Goal: Task Accomplishment & Management: Use online tool/utility

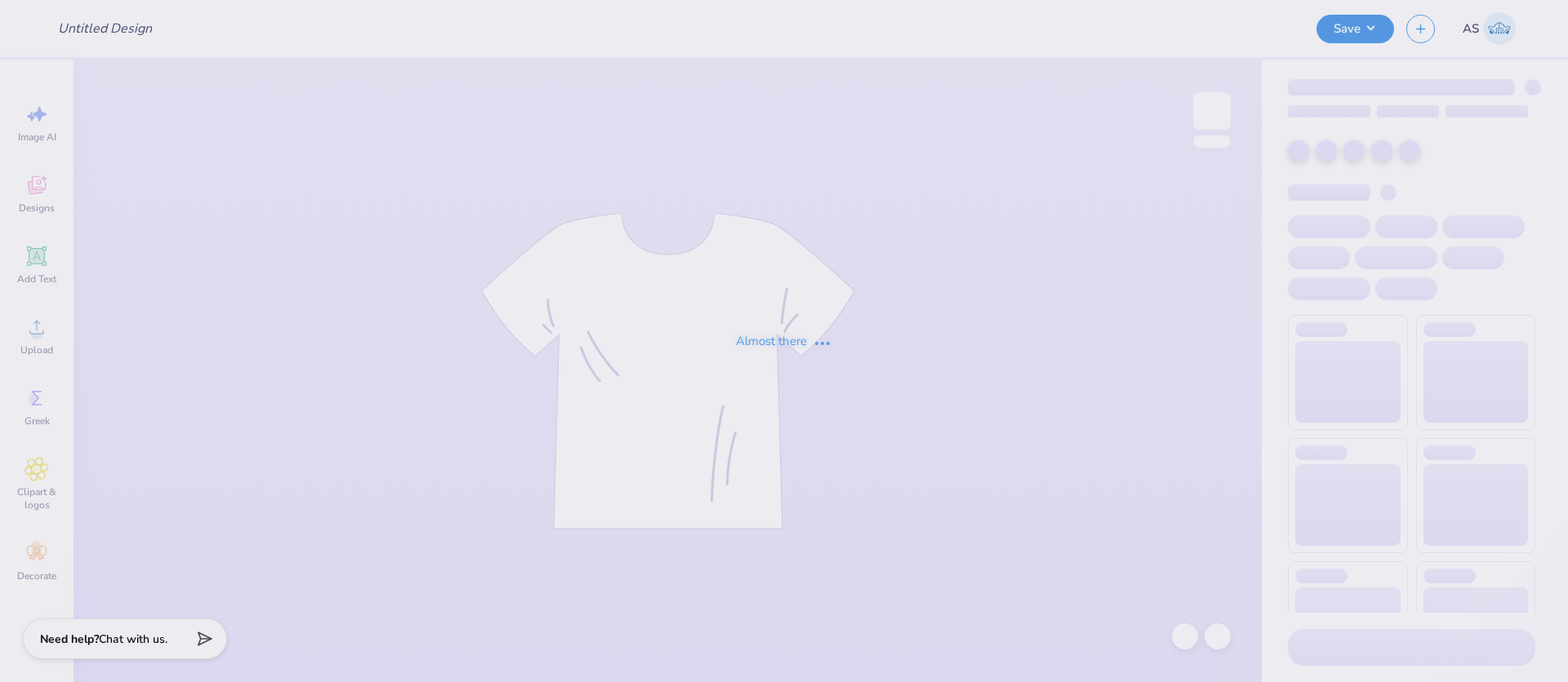
type input "[PERSON_NAME] : [US_STATE] [GEOGRAPHIC_DATA][US_STATE]"
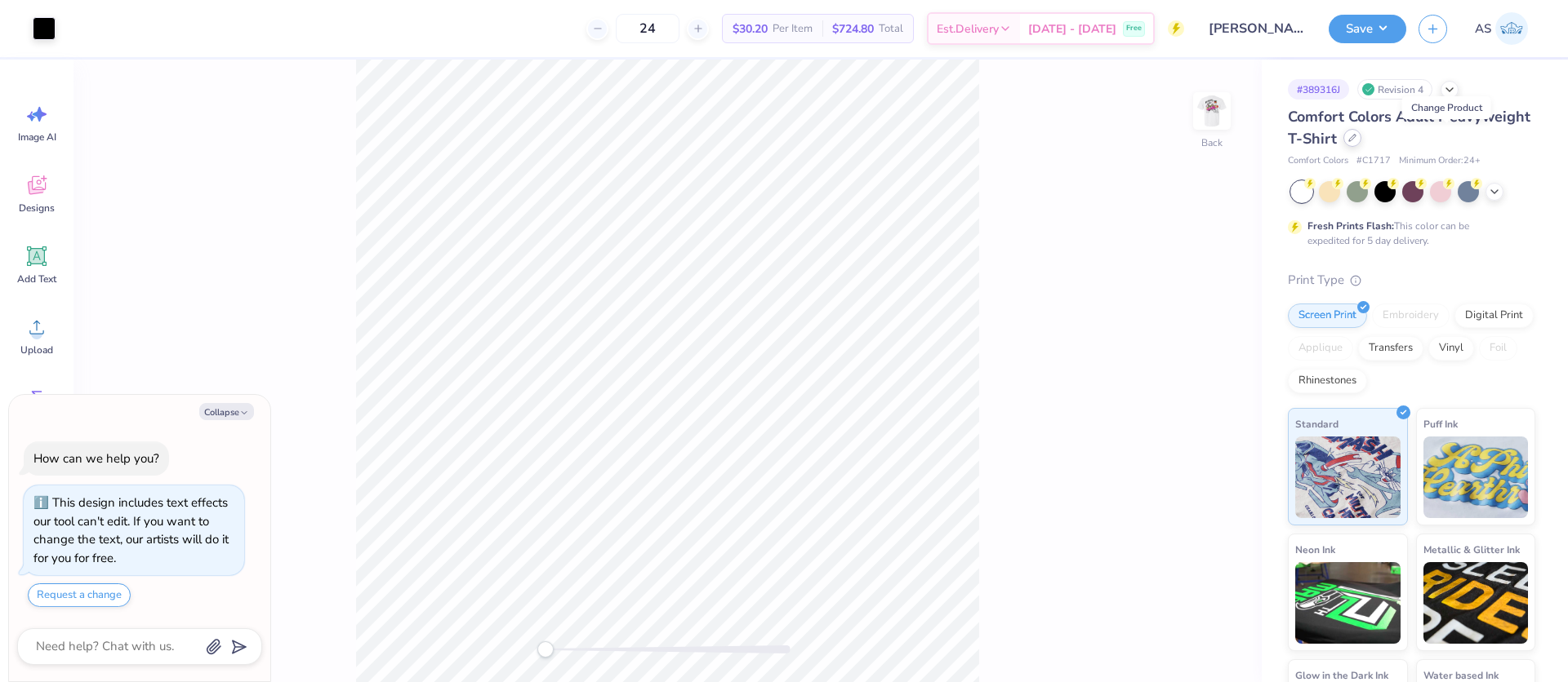
click at [1361, 144] on div at bounding box center [1352, 138] width 18 height 18
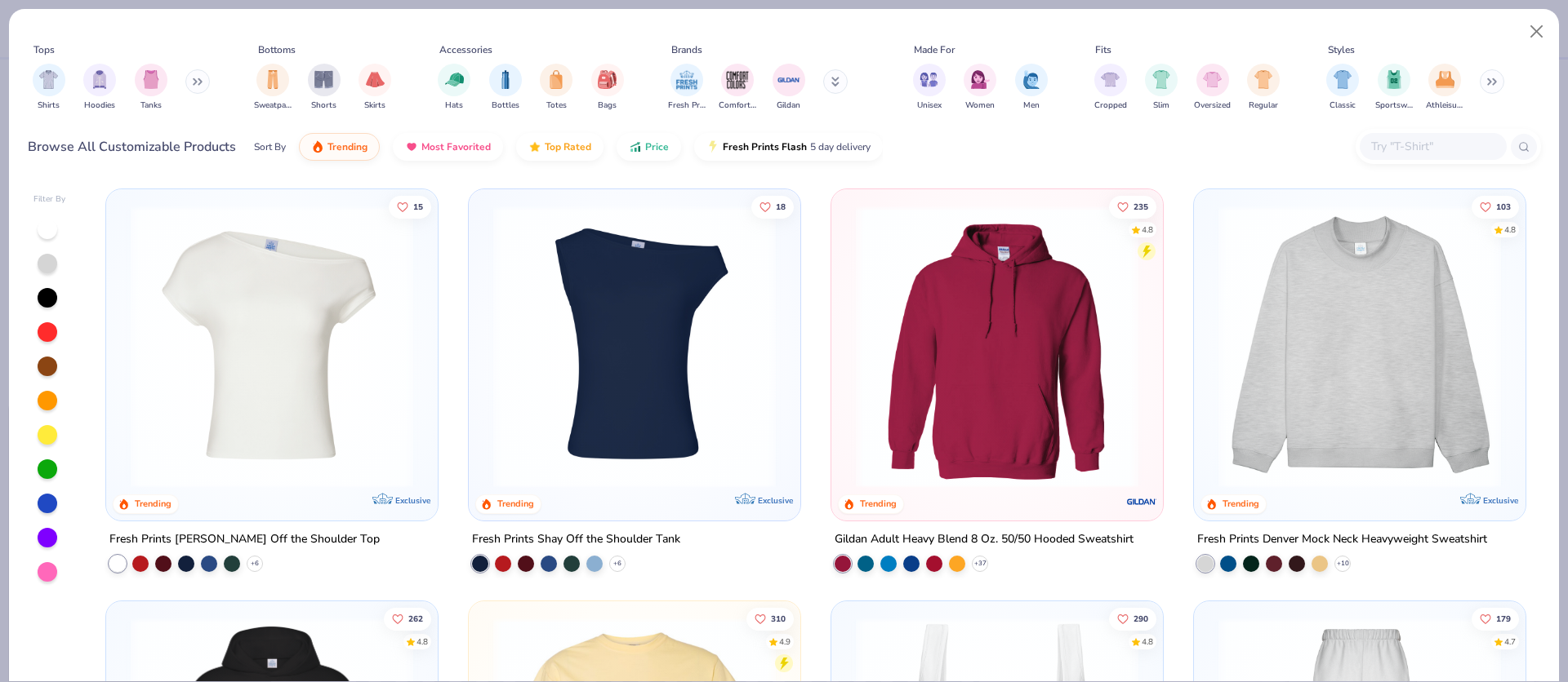
type textarea "x"
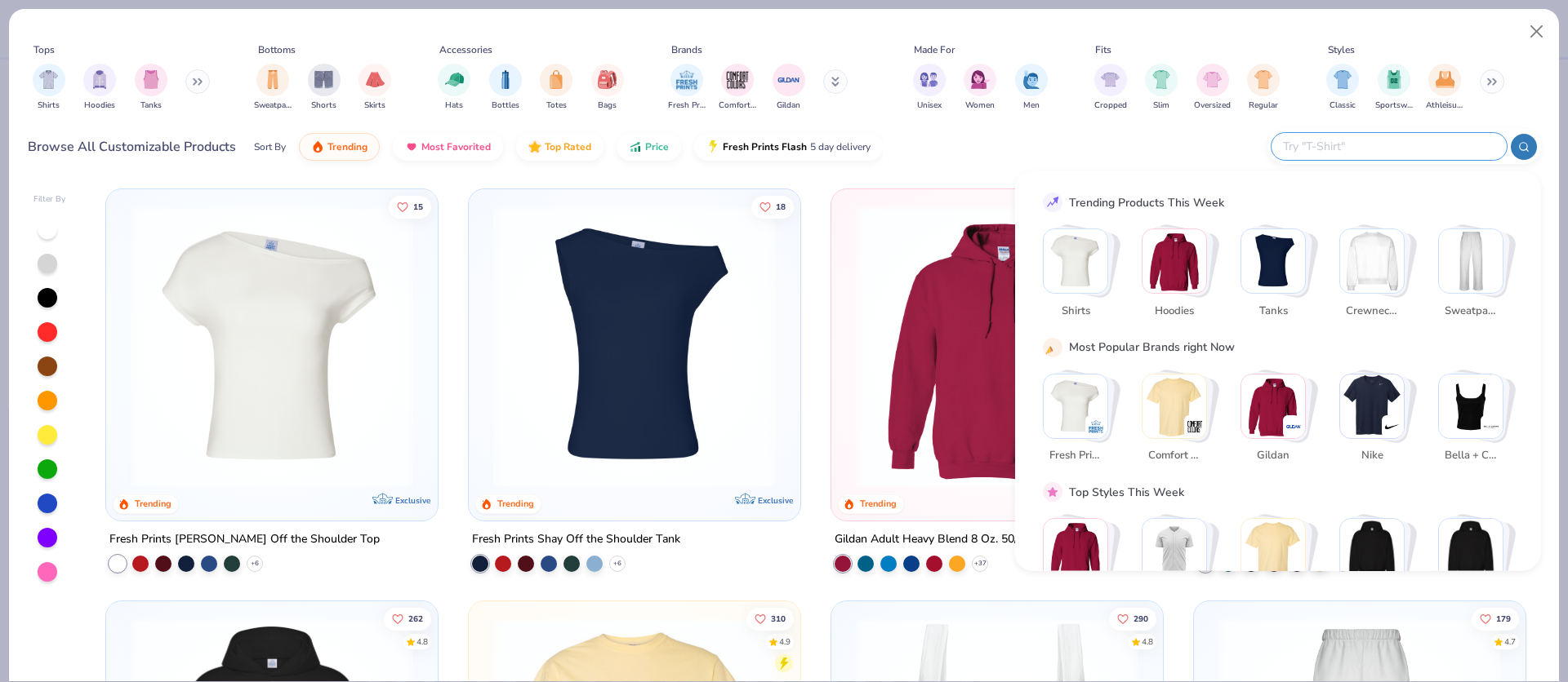
click at [1404, 145] on input "text" at bounding box center [1388, 146] width 214 height 19
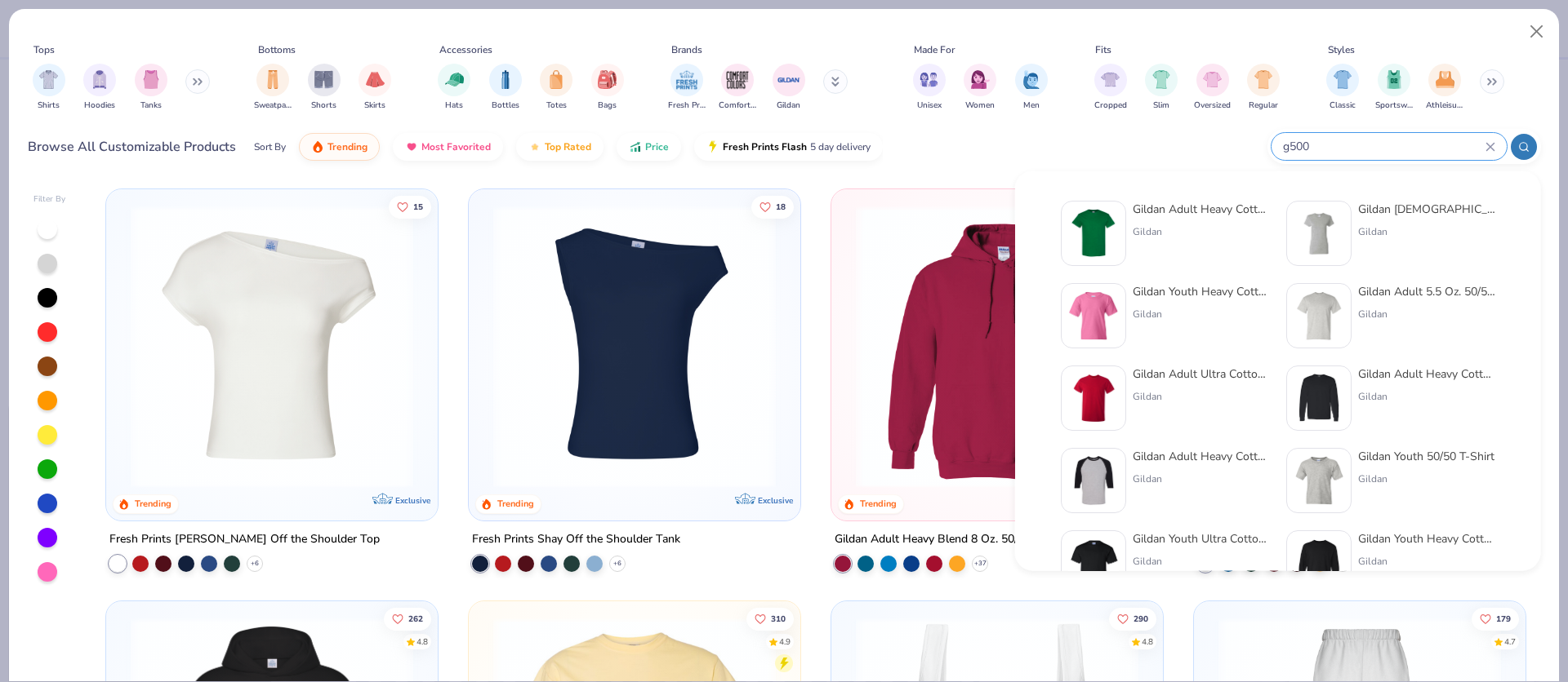
type input "g500"
click at [1100, 247] on img at bounding box center [1093, 233] width 51 height 51
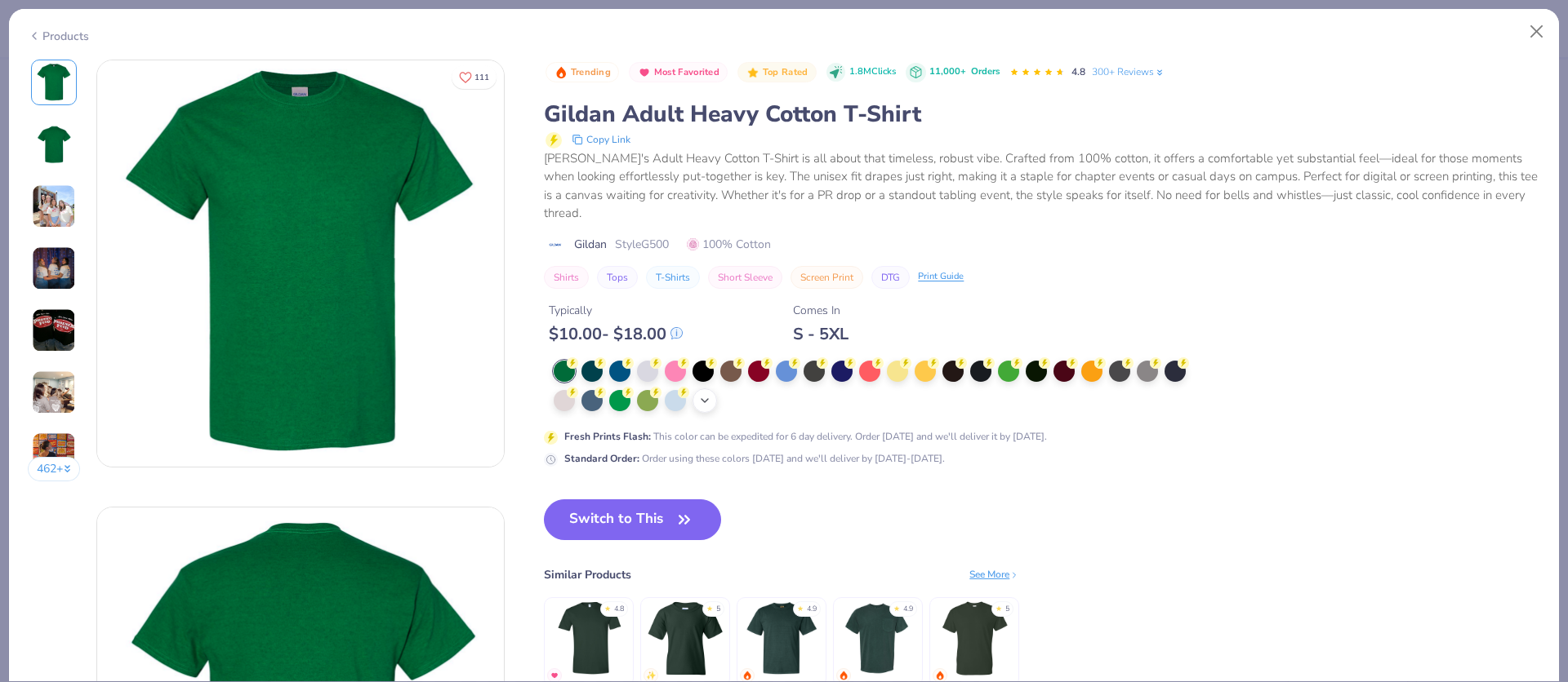
click at [707, 398] on icon at bounding box center [705, 400] width 13 height 13
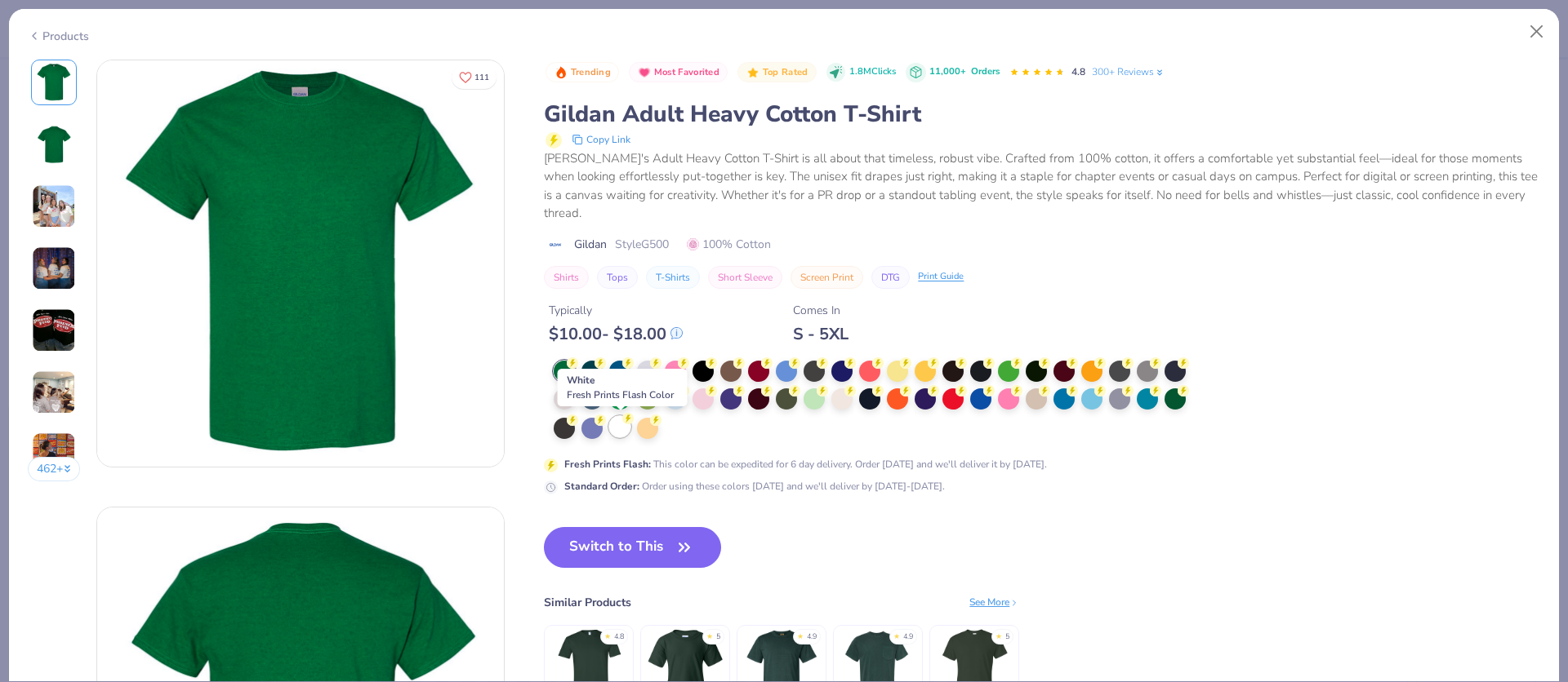
click at [618, 427] on div at bounding box center [620, 427] width 22 height 22
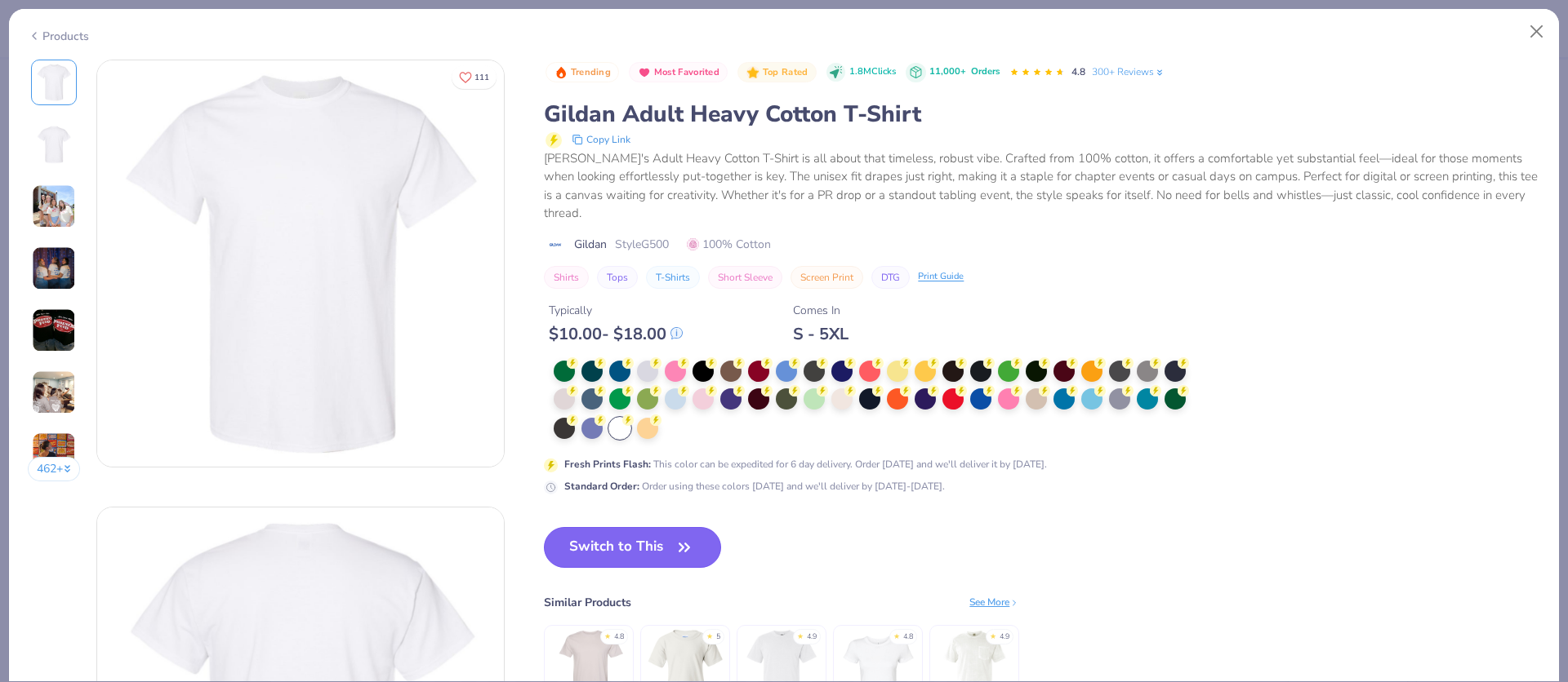
click at [642, 553] on button "Switch to This" at bounding box center [633, 547] width 177 height 40
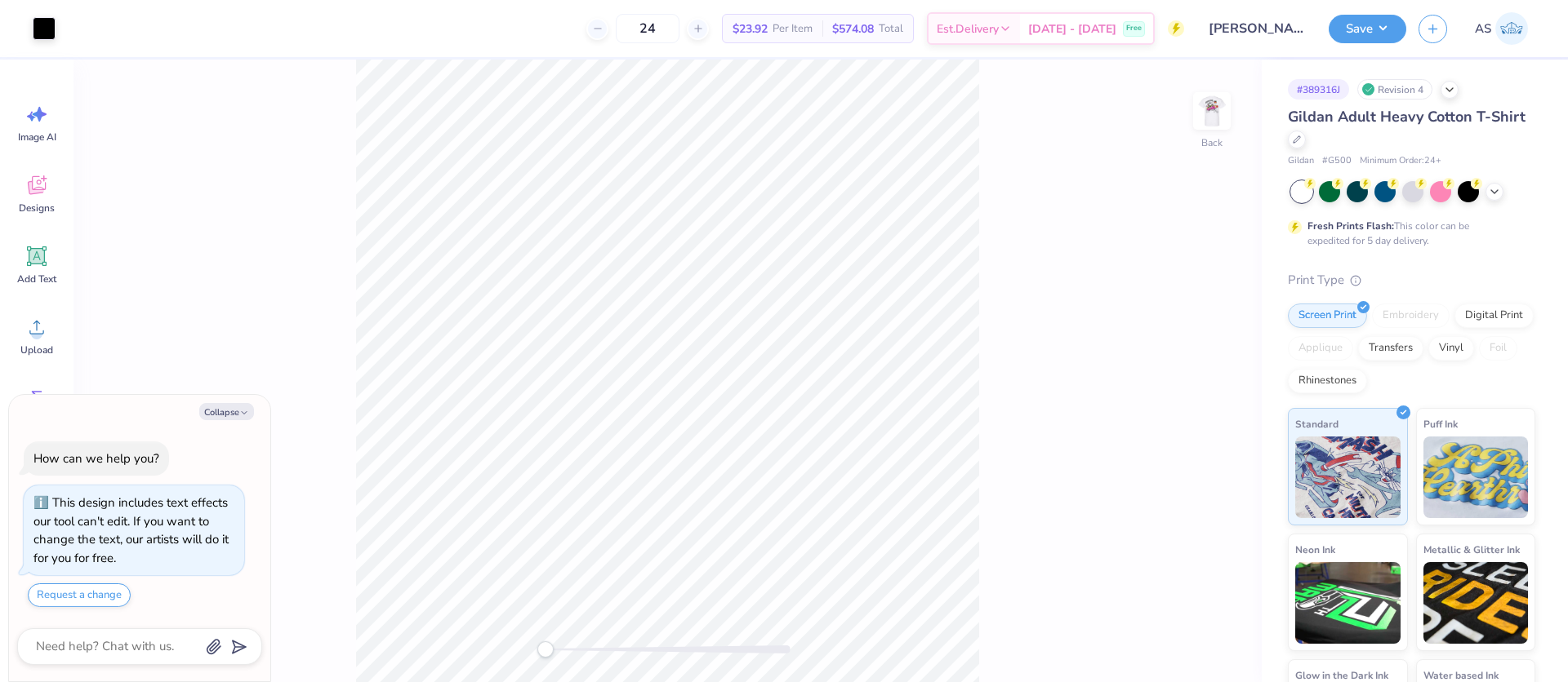
type textarea "x"
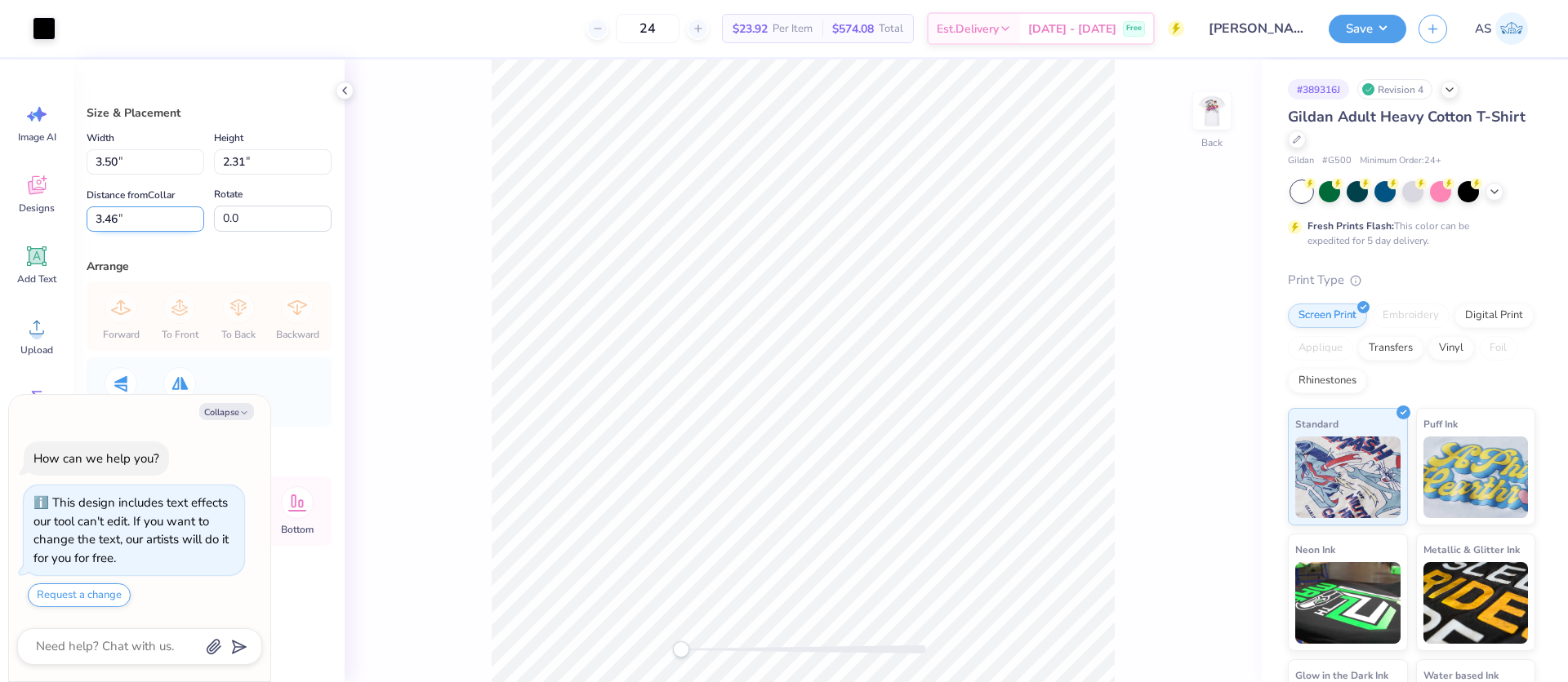
click at [120, 216] on input "3.46" at bounding box center [145, 218] width 118 height 25
type input "3"
click at [1207, 104] on img at bounding box center [1213, 111] width 65 height 65
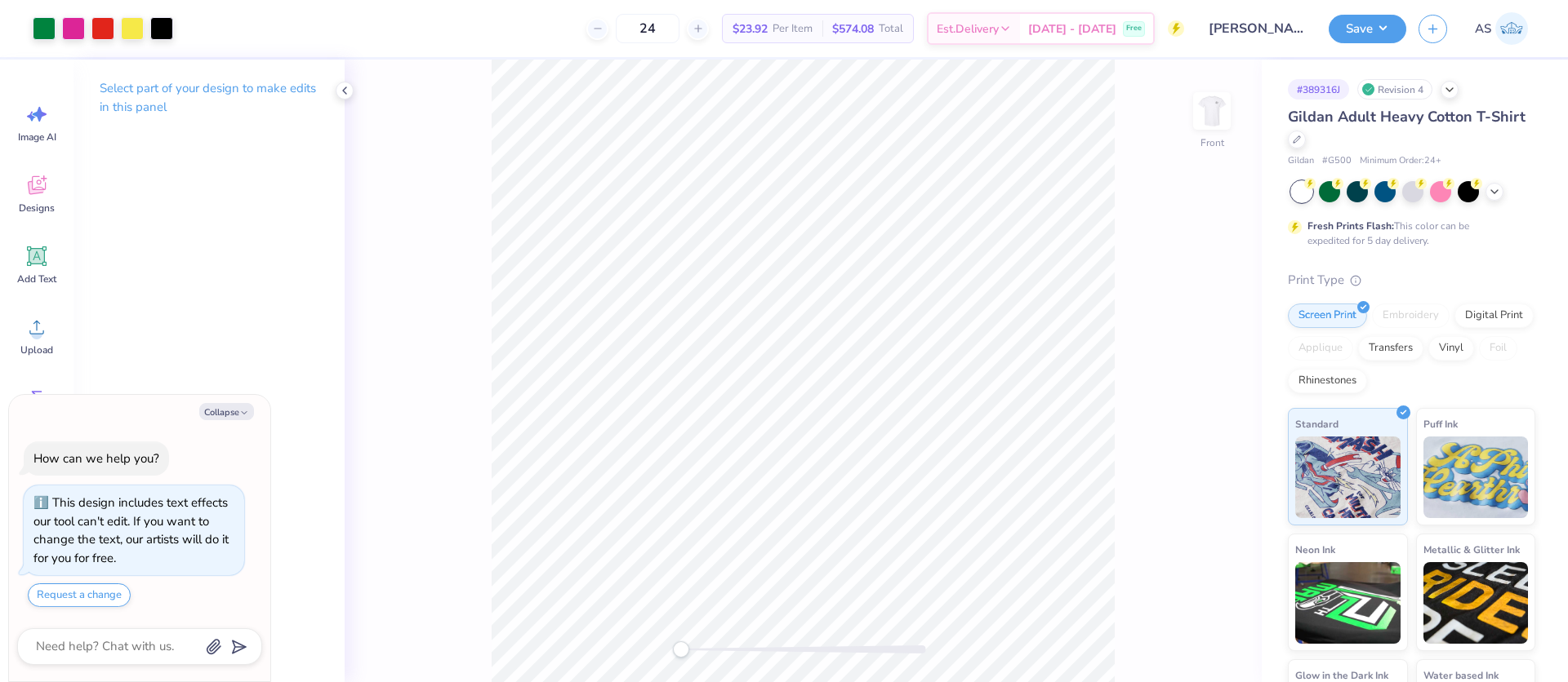
type textarea "x"
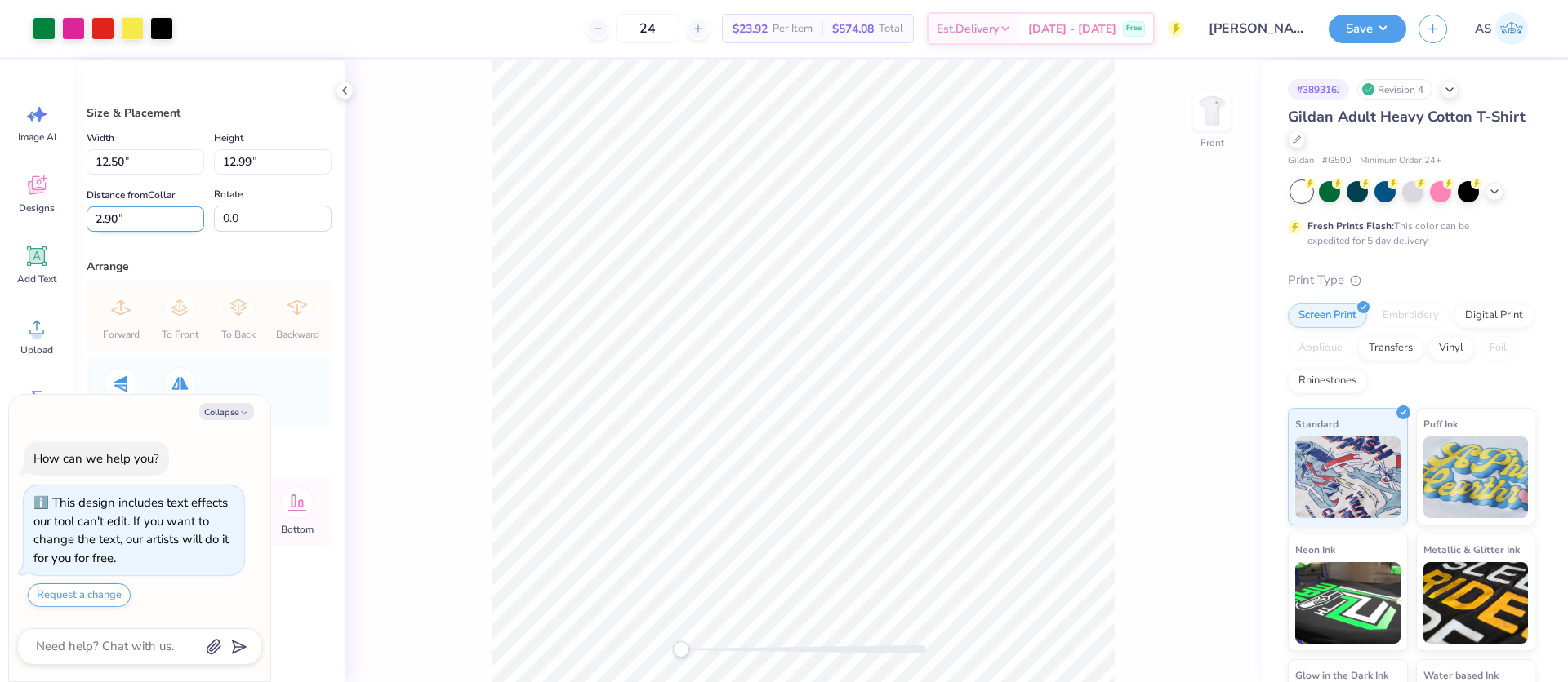
click at [120, 218] on input "2.90" at bounding box center [145, 218] width 118 height 25
type input "2"
type input "3"
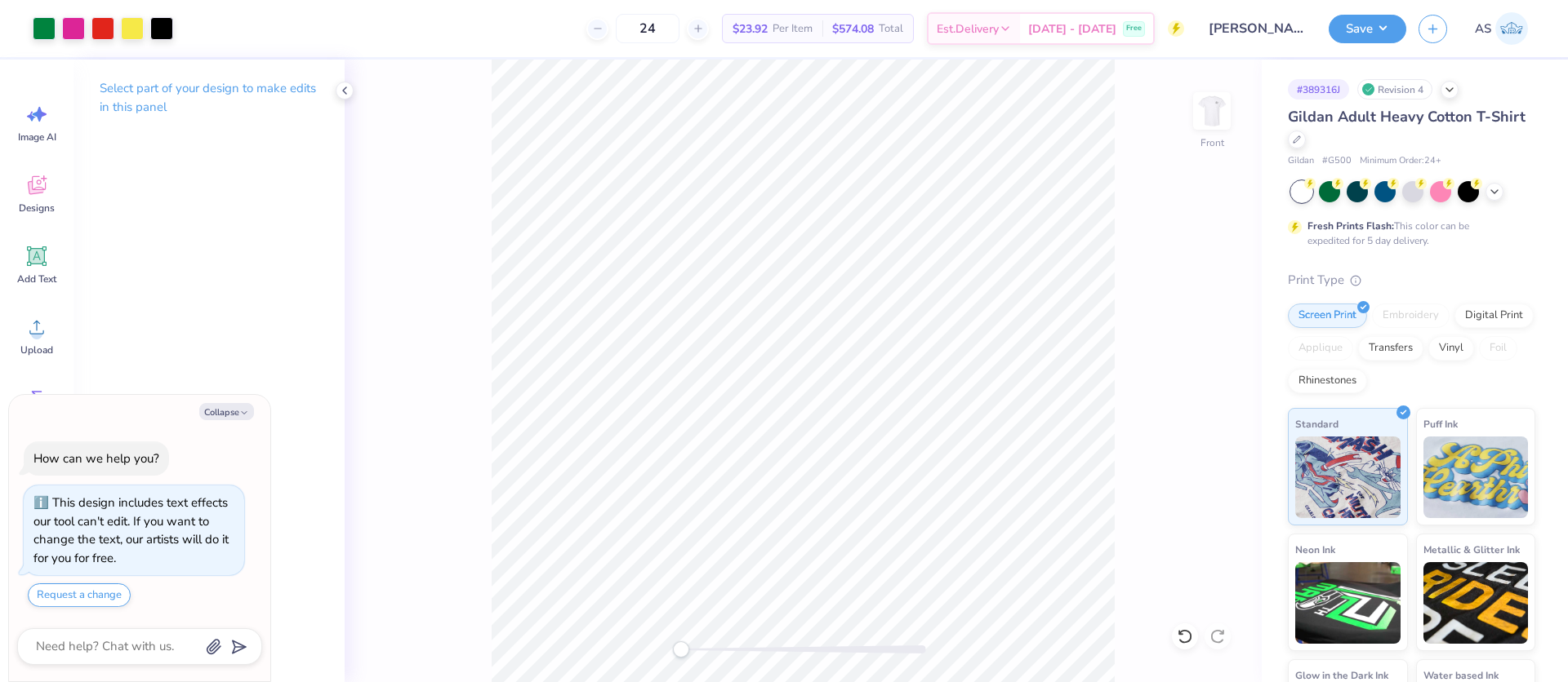
drag, startPoint x: 233, startPoint y: 415, endPoint x: 220, endPoint y: 372, distance: 44.9
click at [233, 415] on button "Collapse" at bounding box center [227, 412] width 55 height 17
type textarea "x"
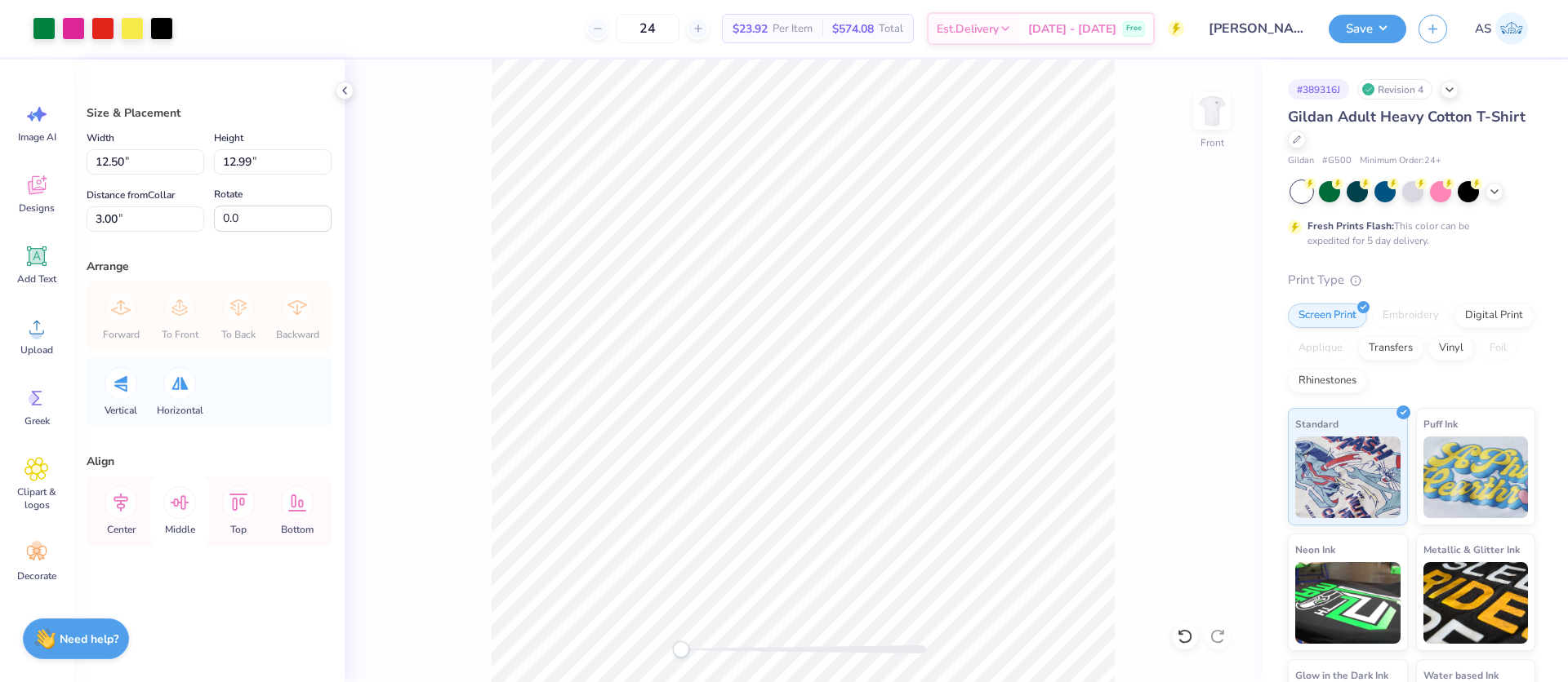
click at [177, 504] on icon at bounding box center [180, 502] width 19 height 15
click at [1362, 13] on div "Save AS" at bounding box center [1448, 28] width 239 height 57
click at [1374, 28] on button "Save" at bounding box center [1367, 26] width 77 height 28
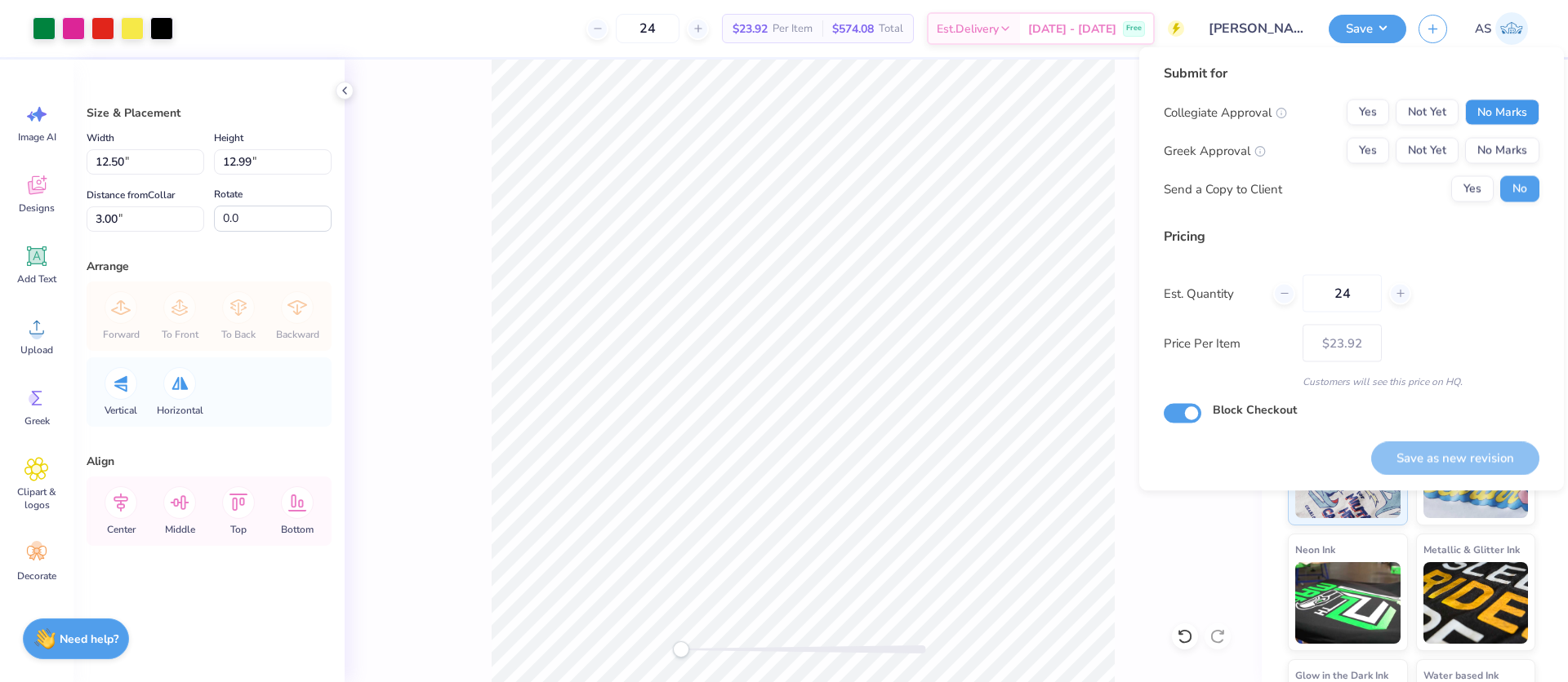
click at [1490, 113] on button "No Marks" at bounding box center [1503, 113] width 74 height 26
click at [1351, 149] on button "Yes" at bounding box center [1367, 151] width 42 height 26
click at [1481, 452] on button "Save as new revision" at bounding box center [1456, 458] width 169 height 34
type input "$23.92"
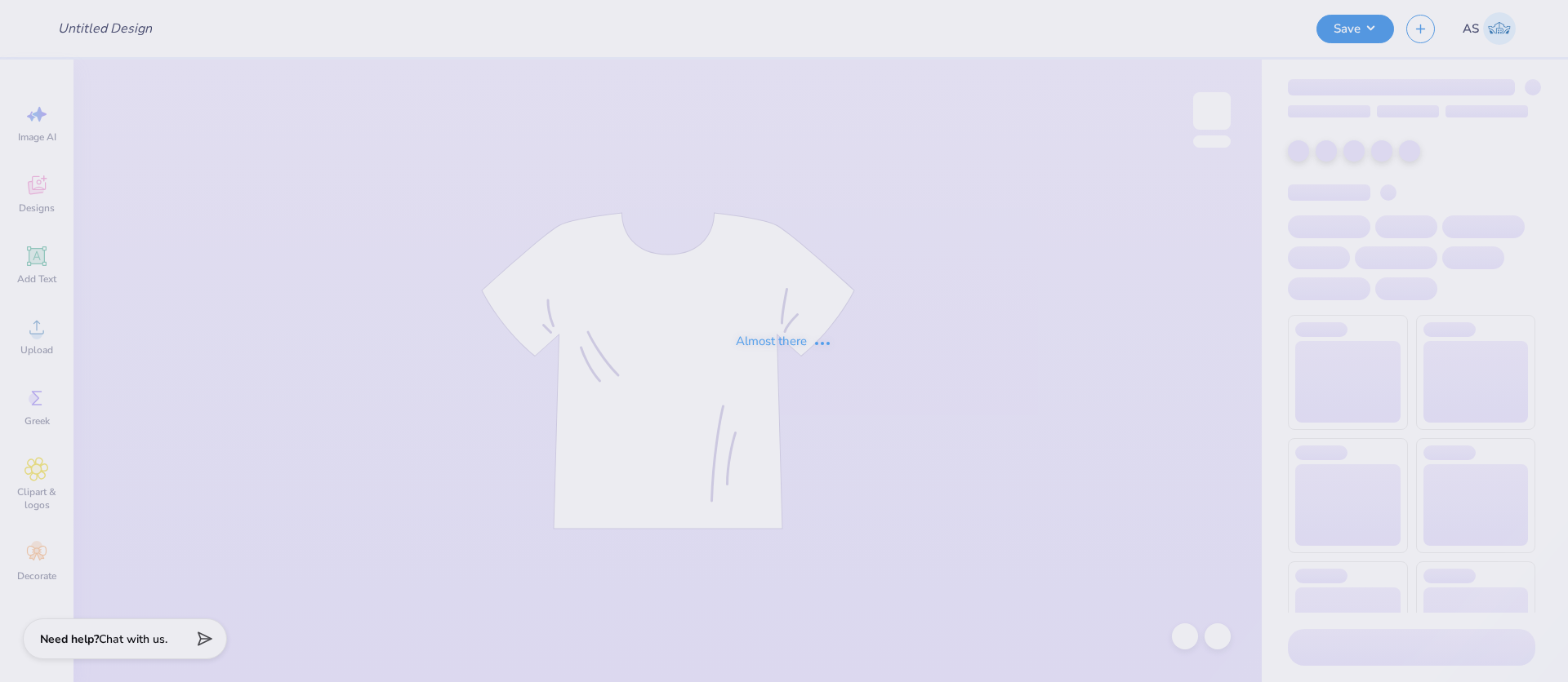
type input "[PERSON_NAME] : [US_STATE] [GEOGRAPHIC_DATA][US_STATE]"
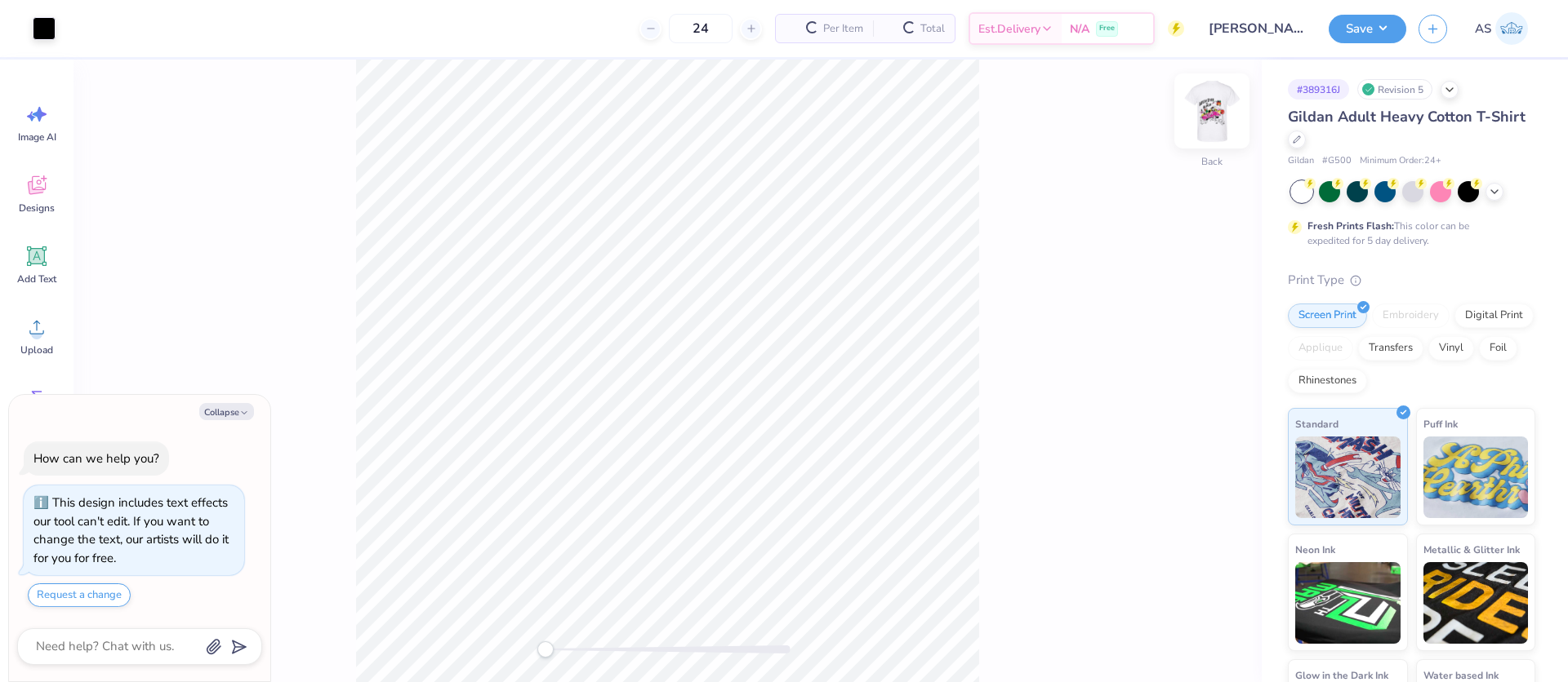
click at [1206, 125] on img at bounding box center [1213, 111] width 65 height 65
type textarea "x"
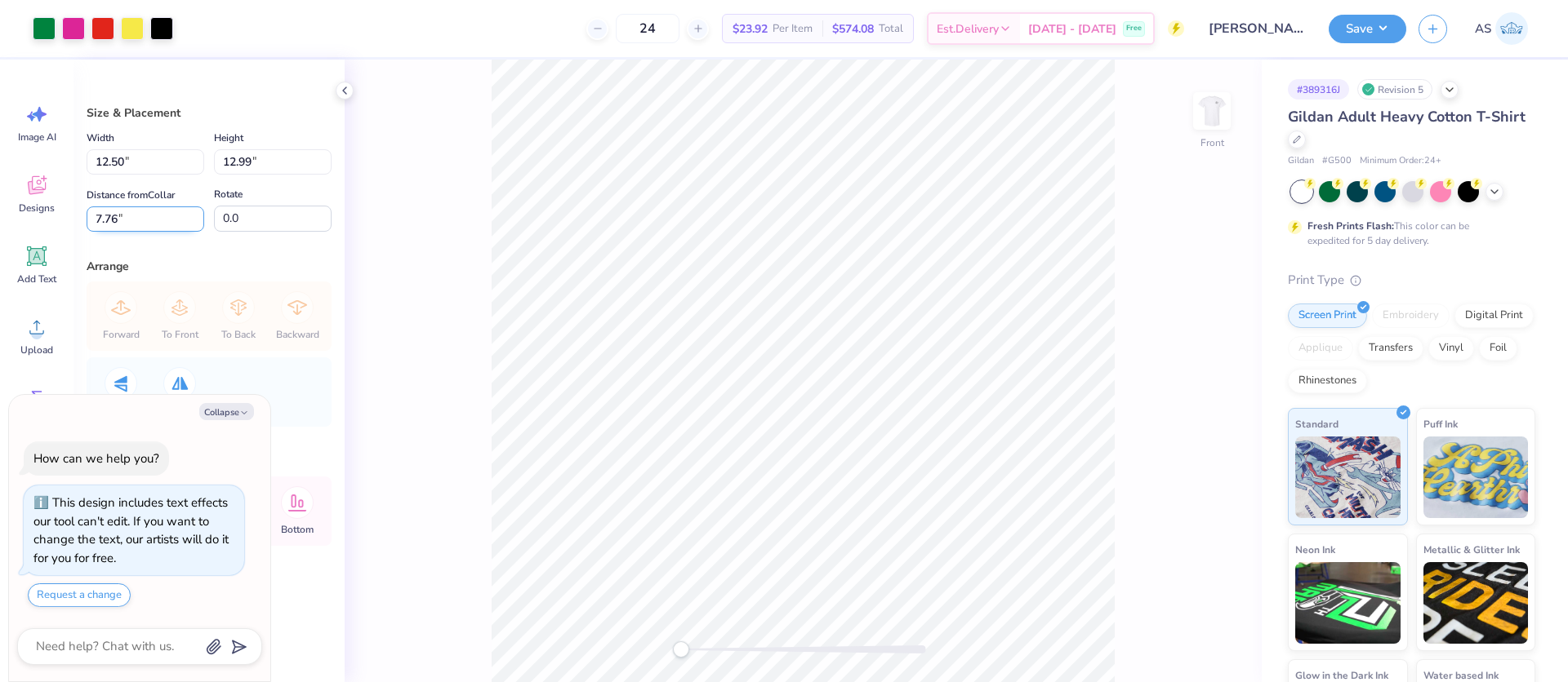
drag, startPoint x: 101, startPoint y: 217, endPoint x: 116, endPoint y: 218, distance: 15.0
click at [117, 217] on input "7.76" at bounding box center [145, 218] width 118 height 25
type input "3"
click at [238, 409] on button "Collapse" at bounding box center [227, 412] width 55 height 17
type textarea "x"
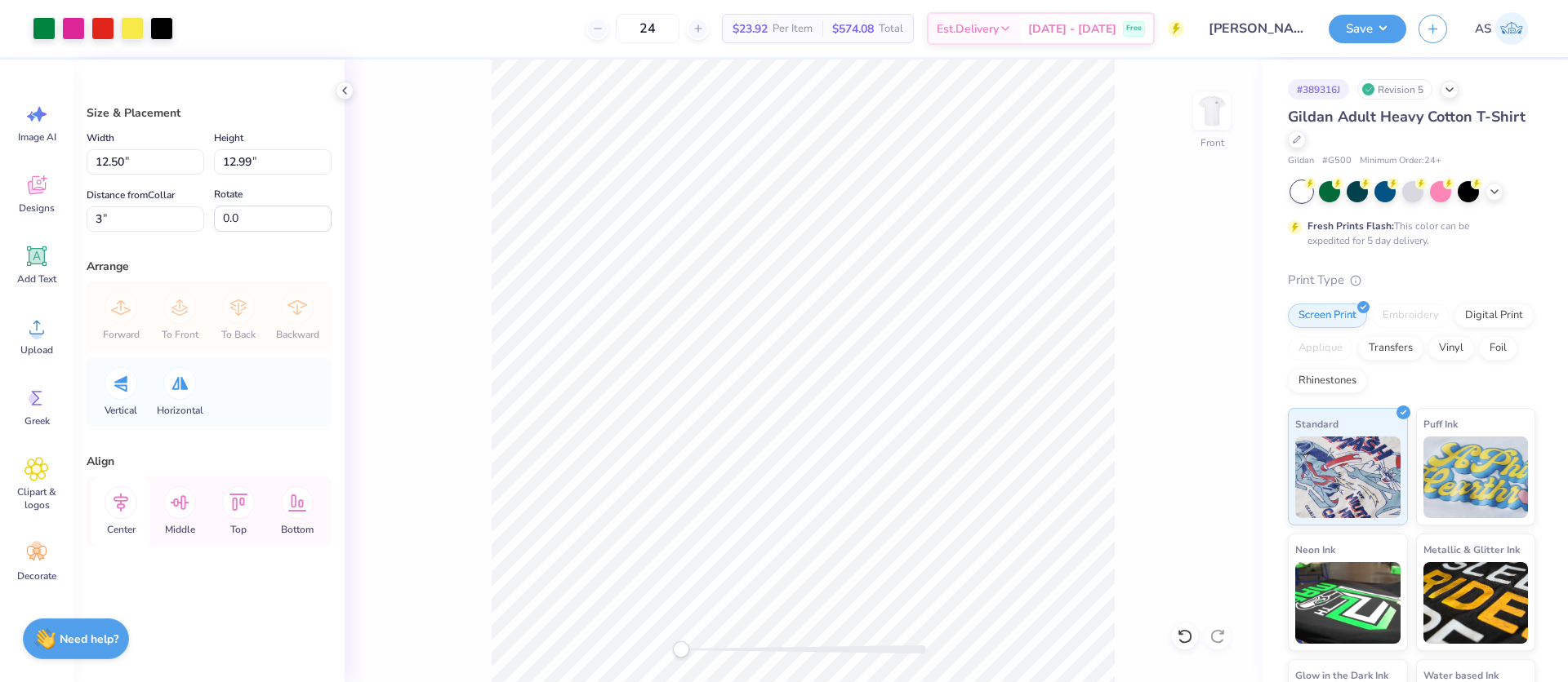
click at [114, 507] on icon at bounding box center [120, 503] width 33 height 33
click at [1374, 30] on button "Save" at bounding box center [1367, 26] width 77 height 28
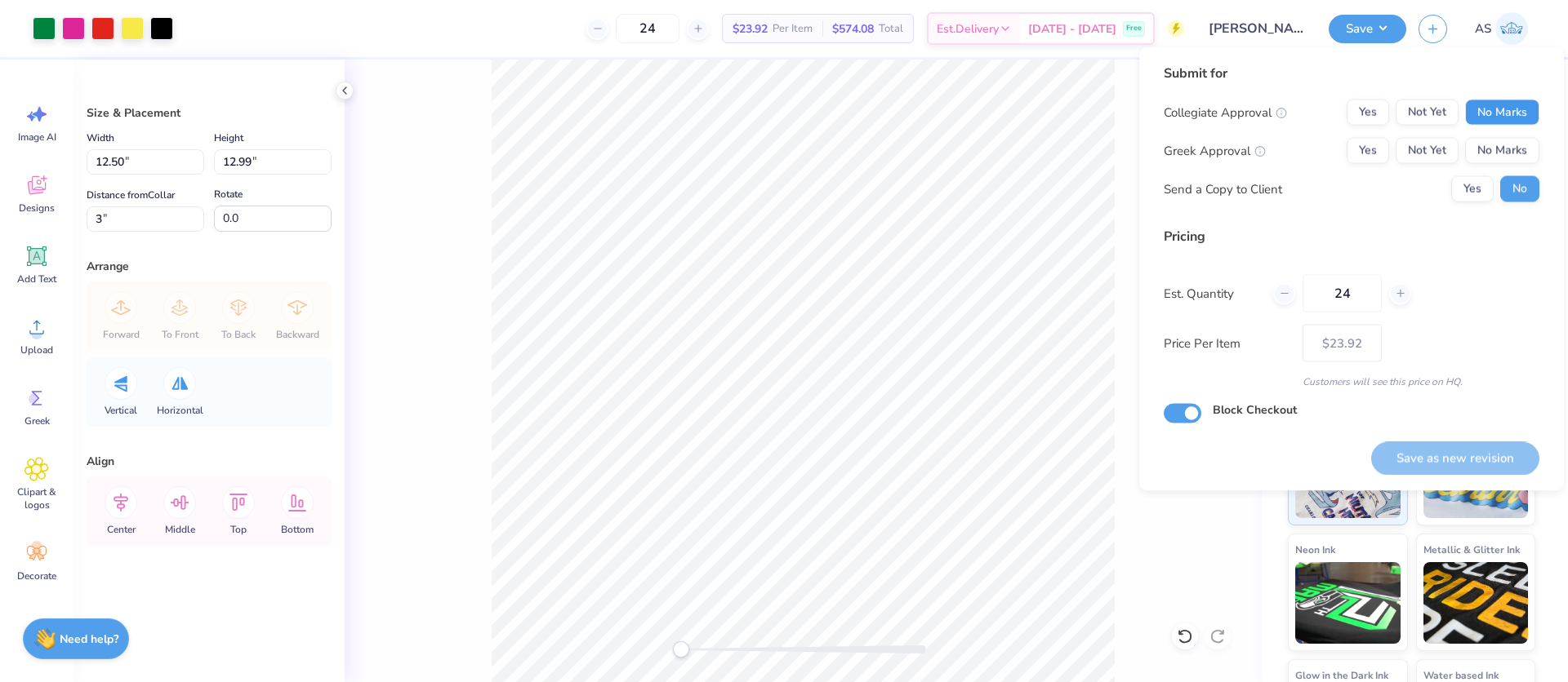
click at [1516, 120] on button "No Marks" at bounding box center [1503, 113] width 74 height 26
drag, startPoint x: 1374, startPoint y: 148, endPoint x: 1405, endPoint y: 163, distance: 34.4
click at [1373, 148] on button "Yes" at bounding box center [1367, 151] width 42 height 26
click at [1470, 184] on button "Yes" at bounding box center [1472, 189] width 42 height 26
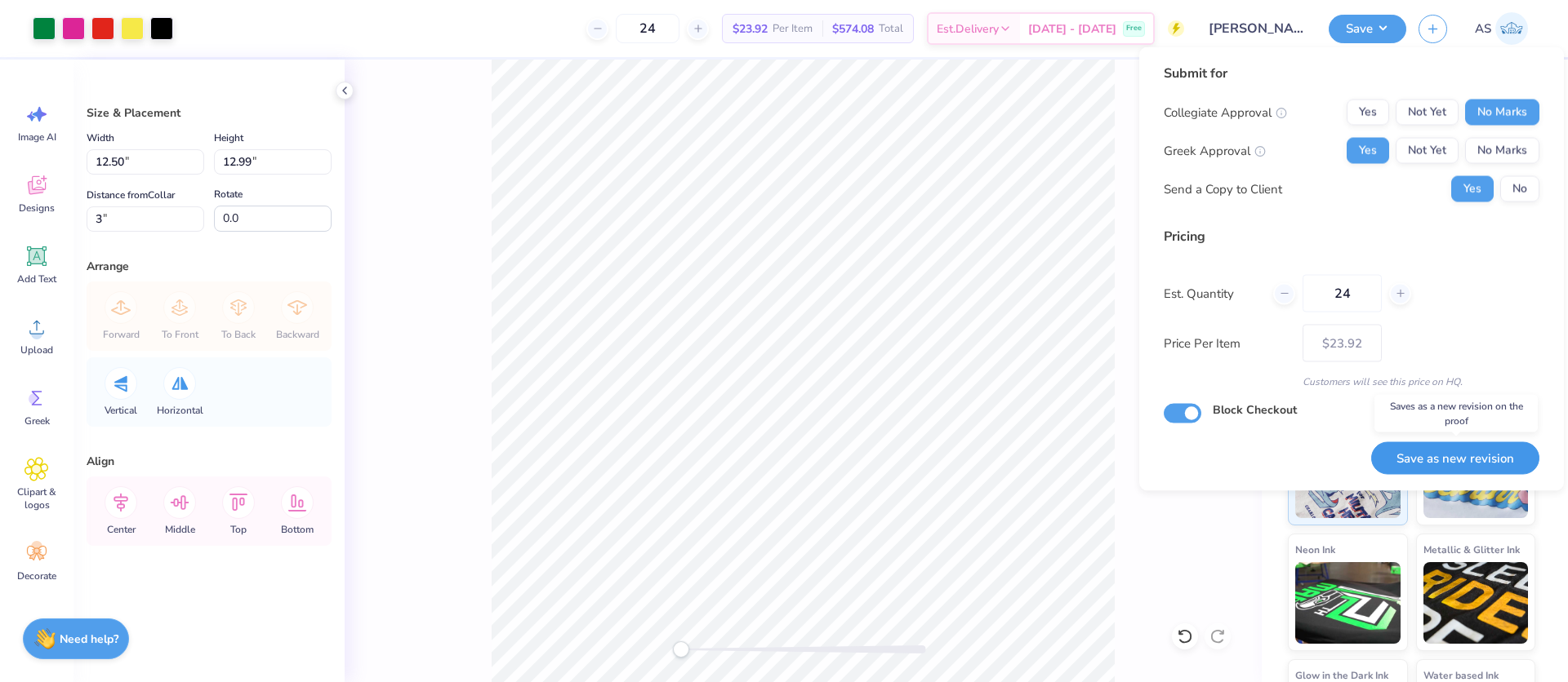
click at [1443, 456] on button "Save as new revision" at bounding box center [1456, 458] width 169 height 34
type input "$23.92"
